Goal: Find specific page/section: Find specific page/section

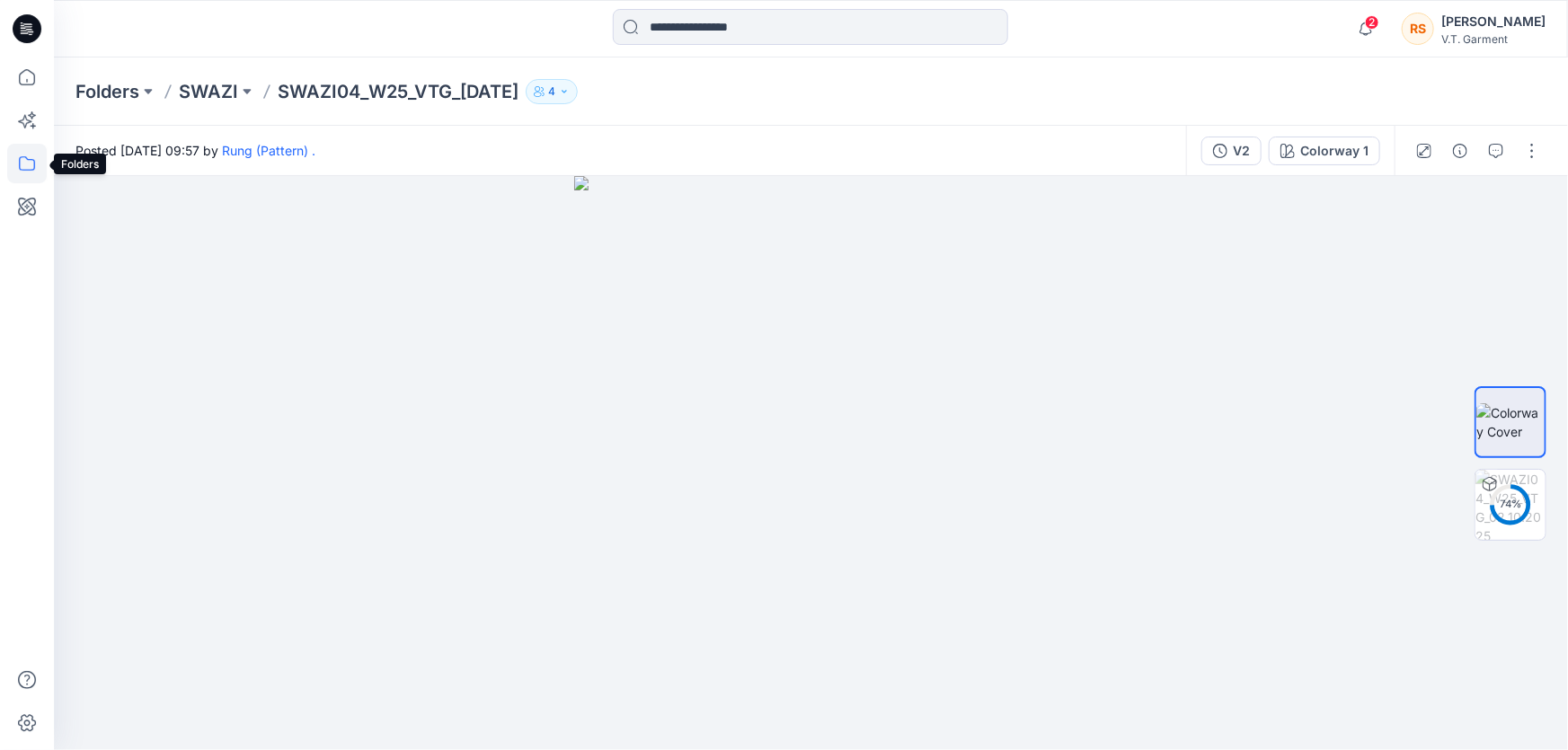
click at [26, 161] on icon at bounding box center [27, 163] width 40 height 40
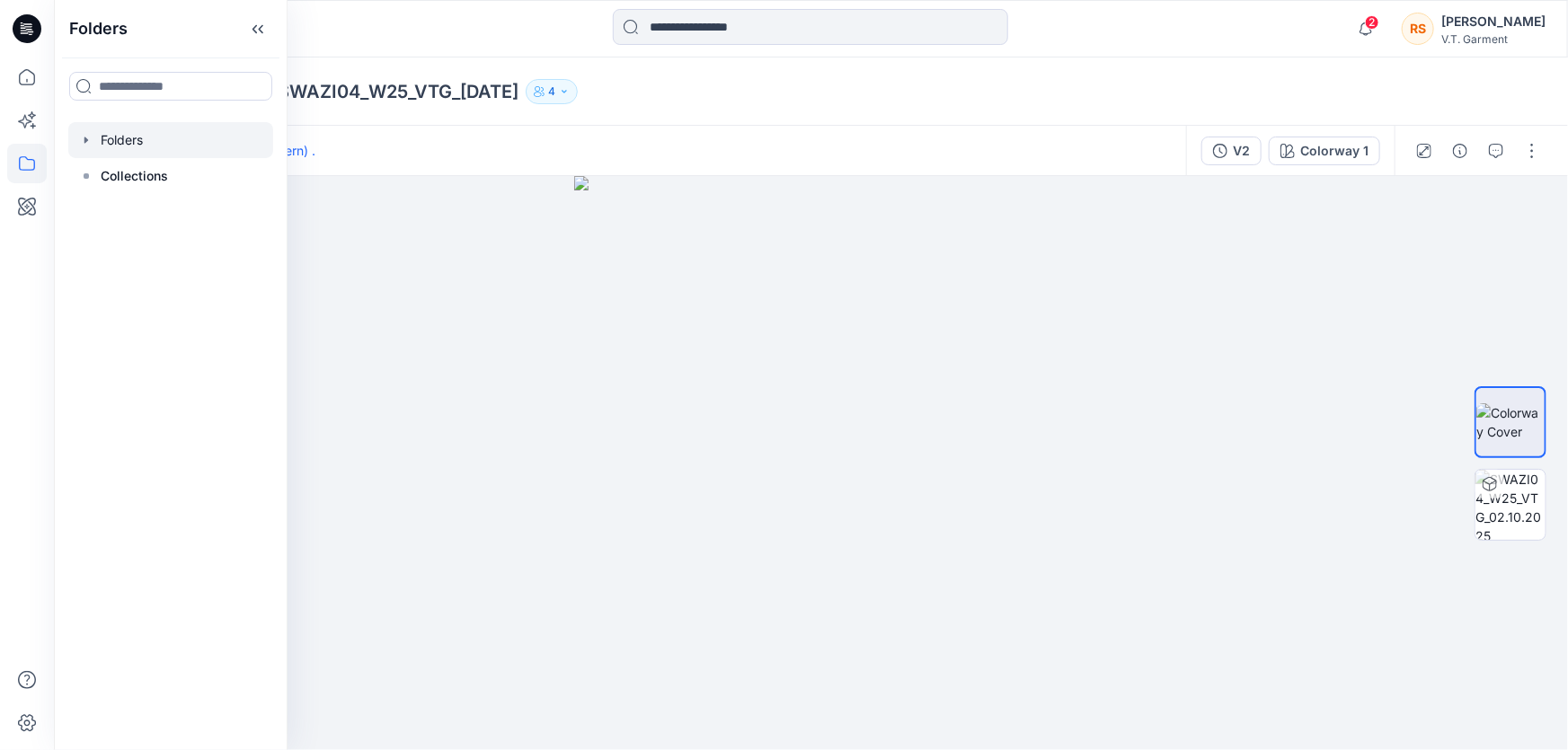
click at [91, 138] on icon "button" at bounding box center [86, 140] width 15 height 15
click at [140, 172] on p "SWAZI" at bounding box center [139, 175] width 41 height 21
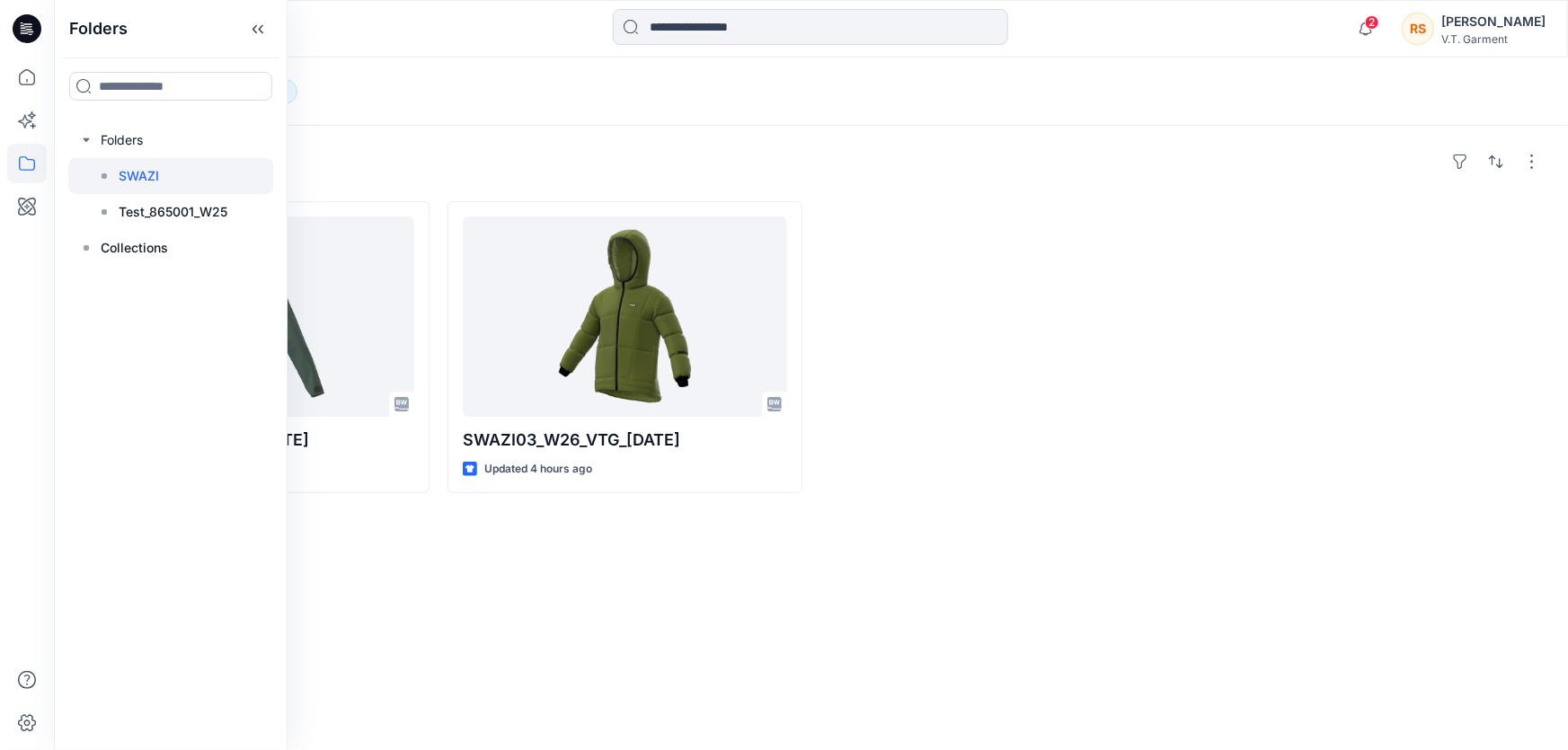
click at [693, 623] on div "Styles SWAZI04_W25_VTG_[DATE] Updated 2 hours ago SWAZI03_W26_VTG_[DATE] Update…" at bounding box center [810, 439] width 1514 height 625
